Goal: Find specific page/section: Find specific page/section

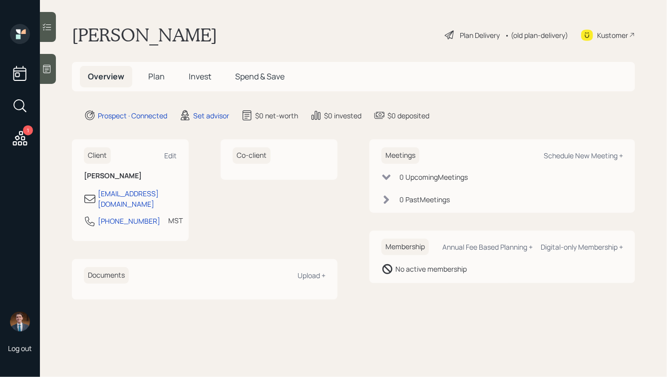
click at [155, 76] on span "Plan" at bounding box center [156, 76] width 16 height 11
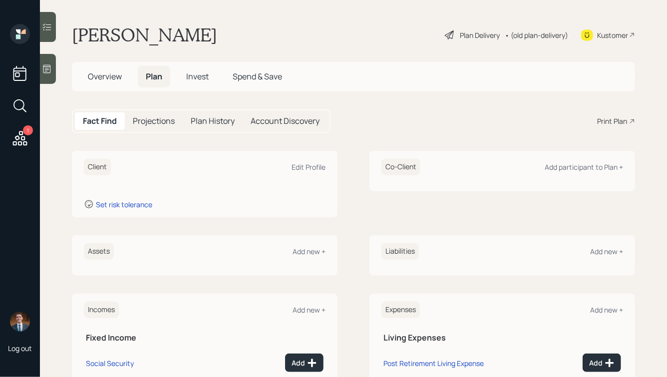
click at [99, 74] on span "Overview" at bounding box center [105, 76] width 34 height 11
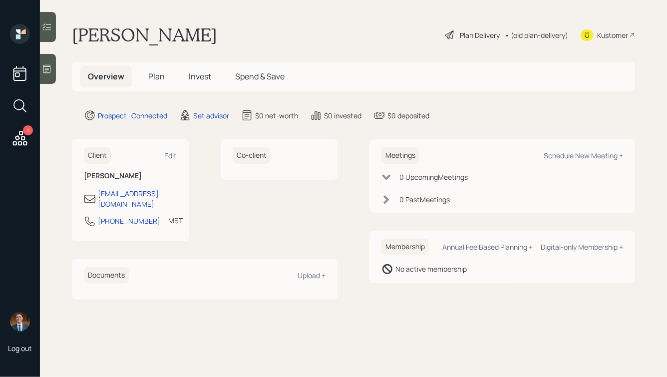
click at [397, 203] on div "0 Past Meeting s" at bounding box center [502, 199] width 242 height 10
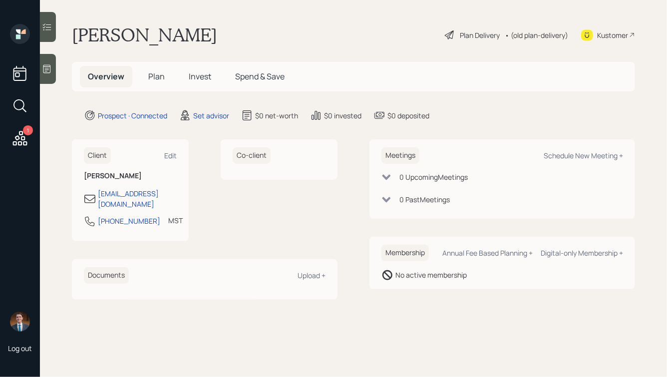
click at [236, 41] on div "Melisa Kitowski Plan Delivery • (old plan-delivery) Kustomer" at bounding box center [353, 35] width 563 height 22
click at [335, 19] on div "account switcher Search clients... current household Copy Household Link Genera…" at bounding box center [333, 188] width 667 height 377
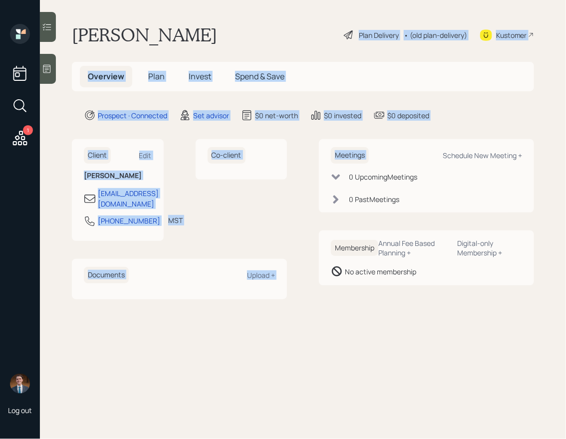
drag, startPoint x: 432, startPoint y: 129, endPoint x: 179, endPoint y: 40, distance: 268.7
click at [179, 40] on main "[PERSON_NAME] Plan Delivery • (old plan-delivery) Kustomer Overview Plan Invest…" at bounding box center [303, 219] width 526 height 439
click at [179, 40] on h1 "[PERSON_NAME]" at bounding box center [144, 35] width 145 height 22
